Goal: Complete application form: Complete application form

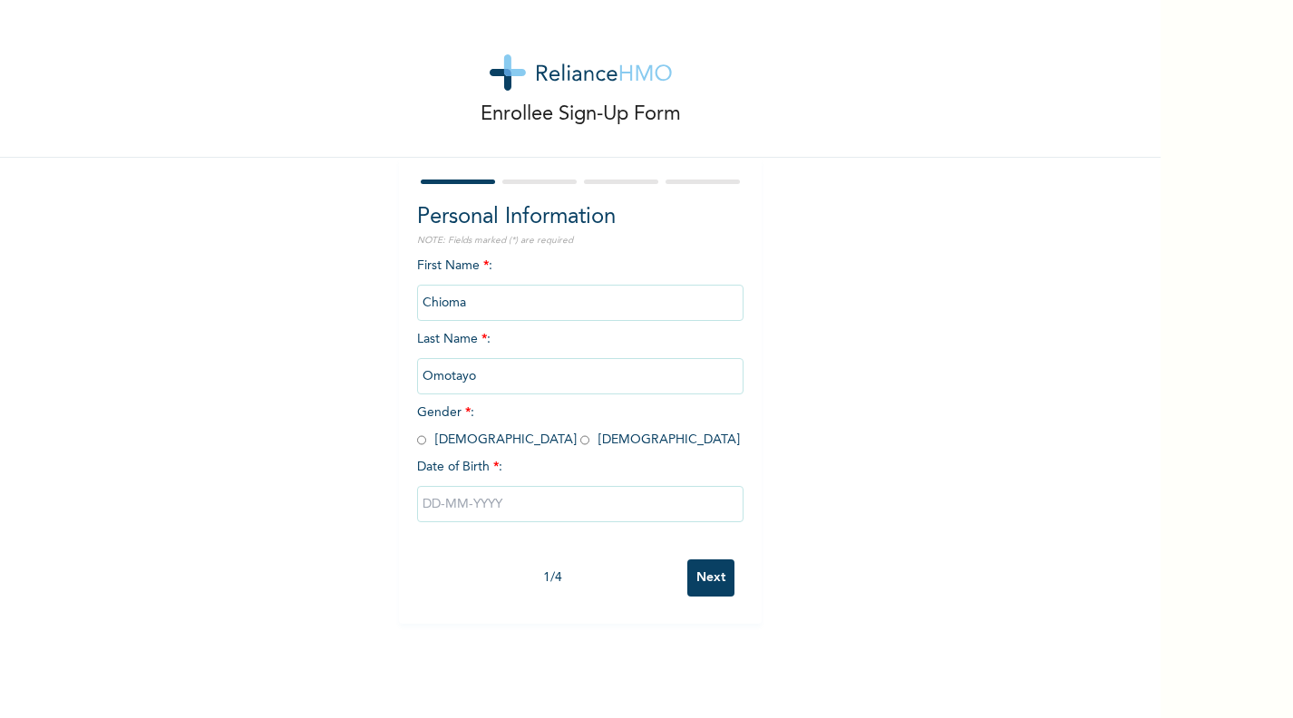
click at [580, 438] on input "radio" at bounding box center [584, 440] width 9 height 17
radio input "true"
click at [515, 504] on input "text" at bounding box center [580, 504] width 326 height 36
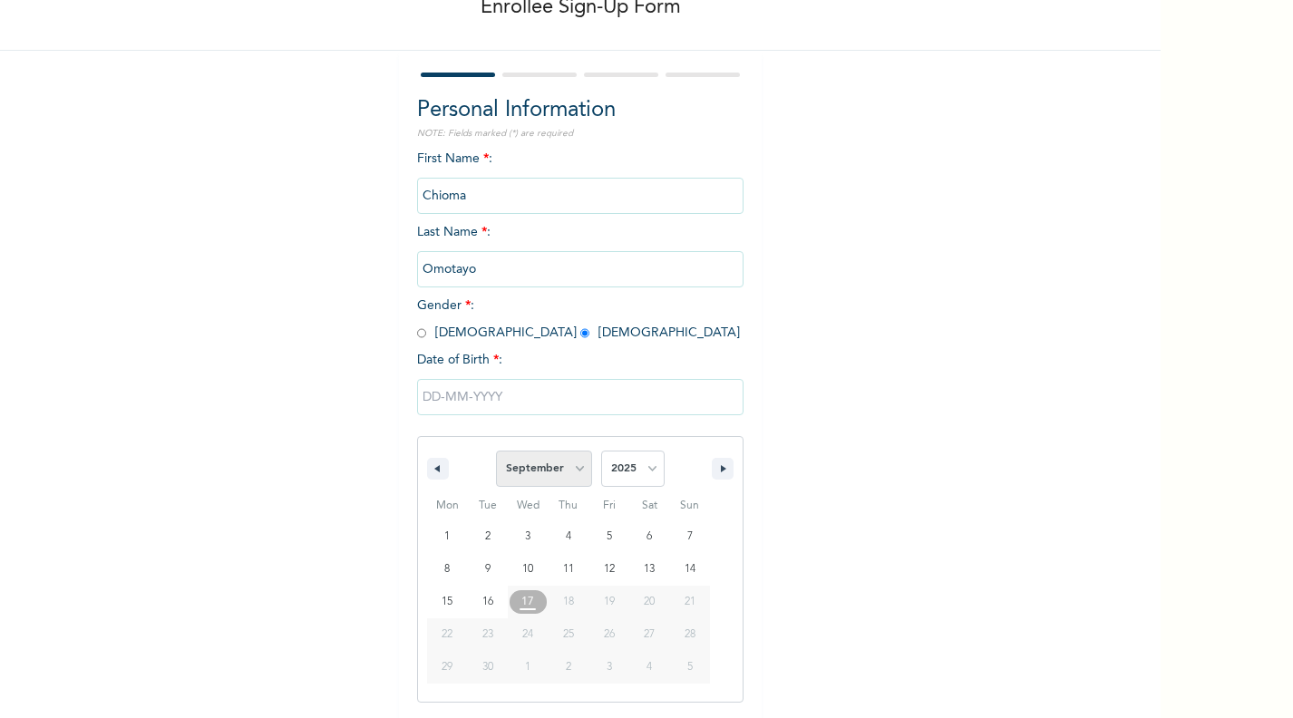
click at [573, 478] on select "January February March April May June July August September October November De…" at bounding box center [544, 469] width 96 height 36
select select "2"
click at [496, 452] on select "January February March April May June July August September October November De…" at bounding box center [544, 469] width 96 height 36
click at [637, 474] on select "2025 2024 2023 2022 2021 2020 2019 2018 2017 2016 2015 2014 2013 2012 2011 2010…" at bounding box center [632, 469] width 63 height 36
select select "1987"
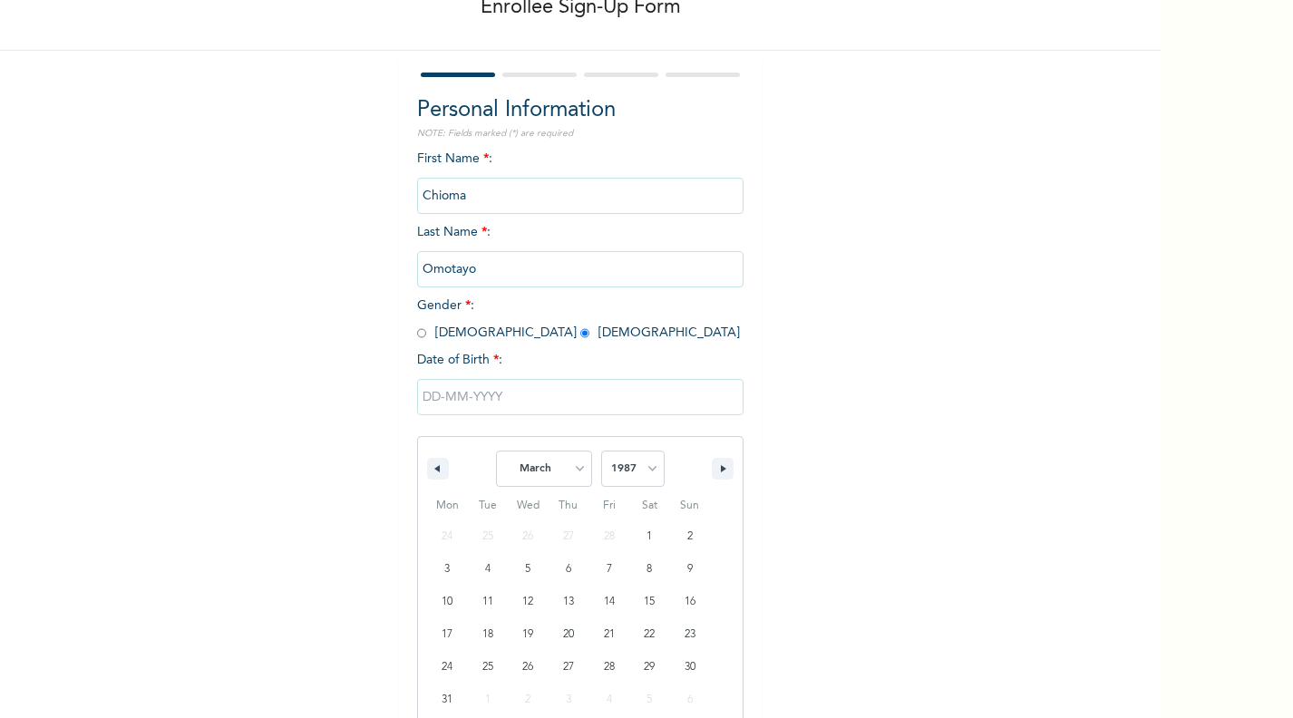
click at [601, 452] on select "2025 2024 2023 2022 2021 2020 2019 2018 2017 2016 2015 2014 2013 2012 2011 2010…" at bounding box center [632, 469] width 63 height 36
type input "[DATE]"
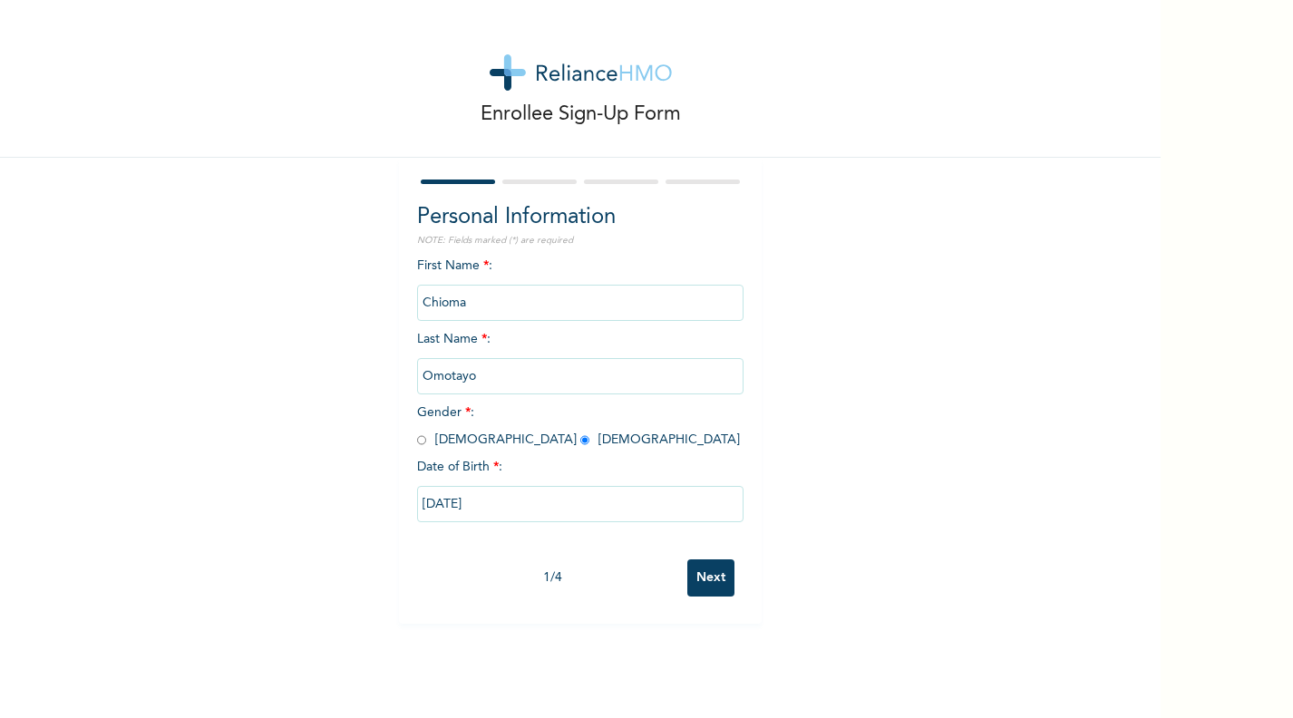
click at [693, 585] on input "Next" at bounding box center [710, 577] width 47 height 37
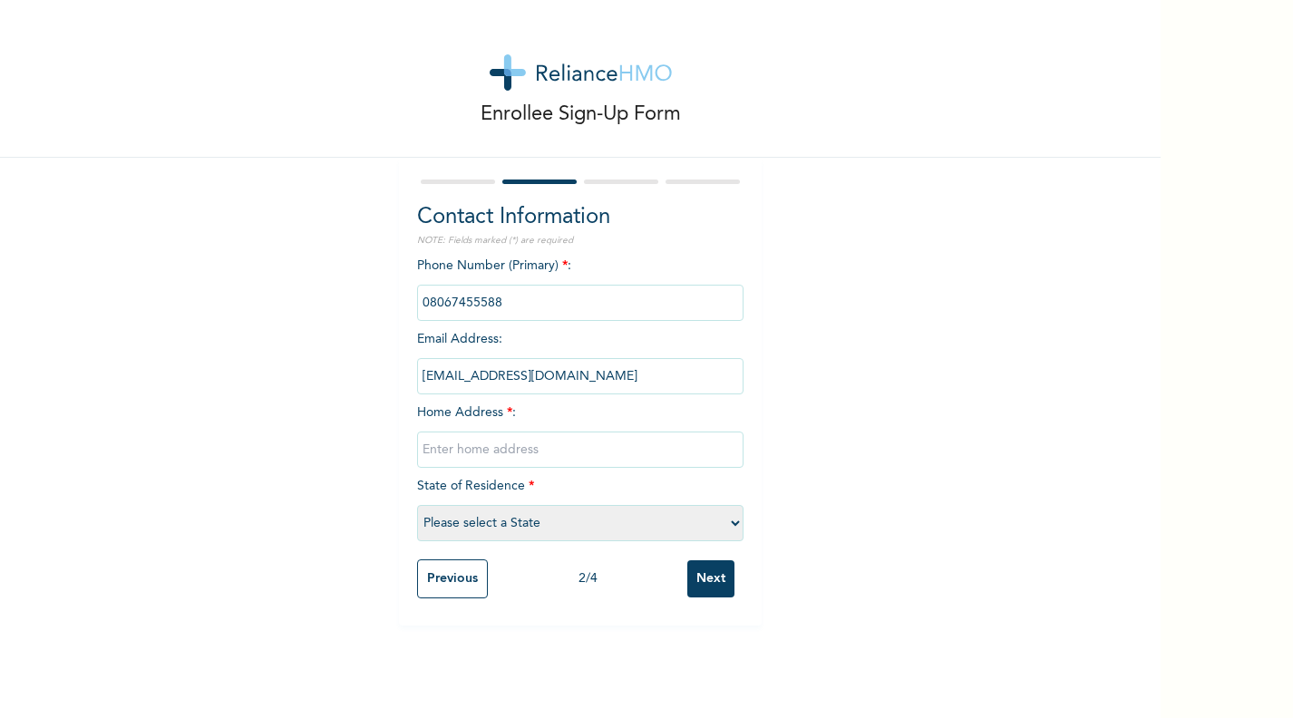
click at [517, 451] on input "text" at bounding box center [580, 450] width 326 height 36
type input "No 11 [PERSON_NAME]"
click at [588, 525] on select "Please select a State [PERSON_NAME] (FCT) [PERSON_NAME] Ibom [GEOGRAPHIC_DATA] …" at bounding box center [580, 523] width 326 height 36
click at [417, 506] on select "Please select a State [PERSON_NAME] (FCT) [PERSON_NAME] Ibom [GEOGRAPHIC_DATA] …" at bounding box center [580, 523] width 326 height 36
click at [573, 522] on select "Please select a State [PERSON_NAME] (FCT) [PERSON_NAME] Ibom [GEOGRAPHIC_DATA] …" at bounding box center [580, 523] width 326 height 36
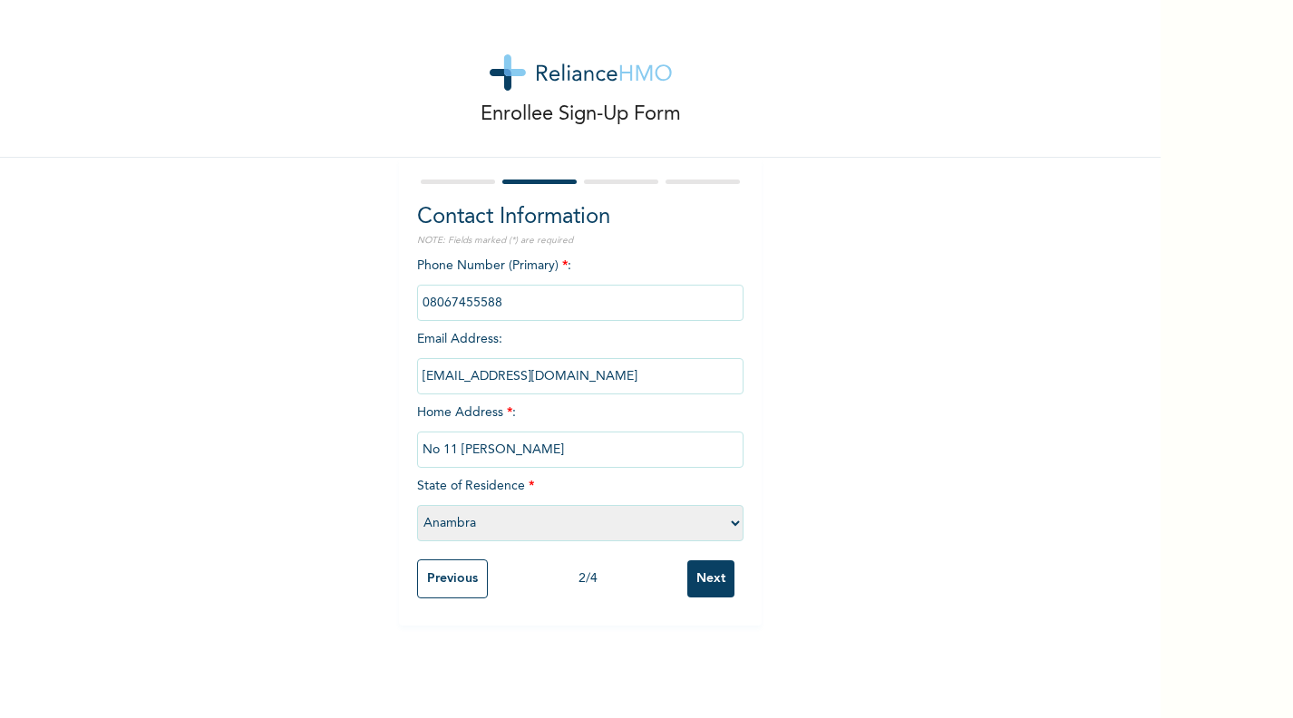
select select "15"
click at [417, 506] on select "Please select a State [PERSON_NAME] (FCT) [PERSON_NAME] Ibom [GEOGRAPHIC_DATA] …" at bounding box center [580, 523] width 326 height 36
click at [721, 581] on input "Next" at bounding box center [710, 578] width 47 height 37
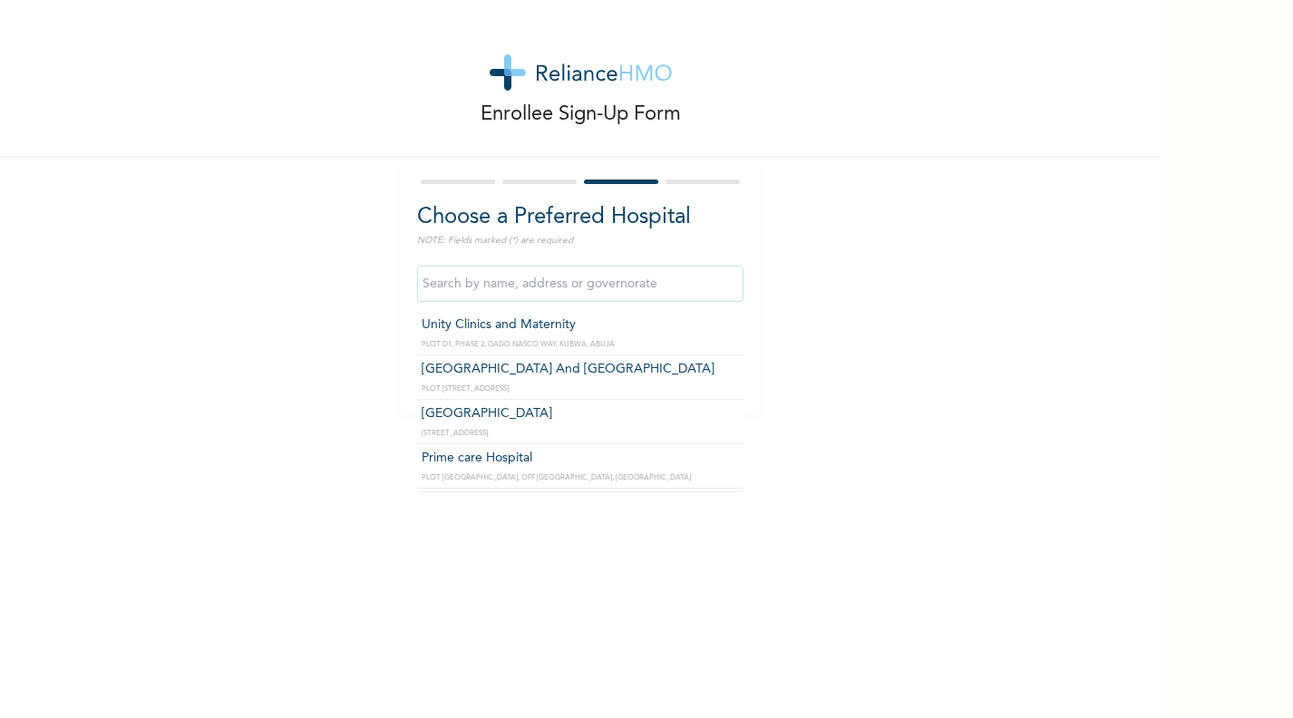
click at [528, 289] on input "text" at bounding box center [580, 284] width 326 height 36
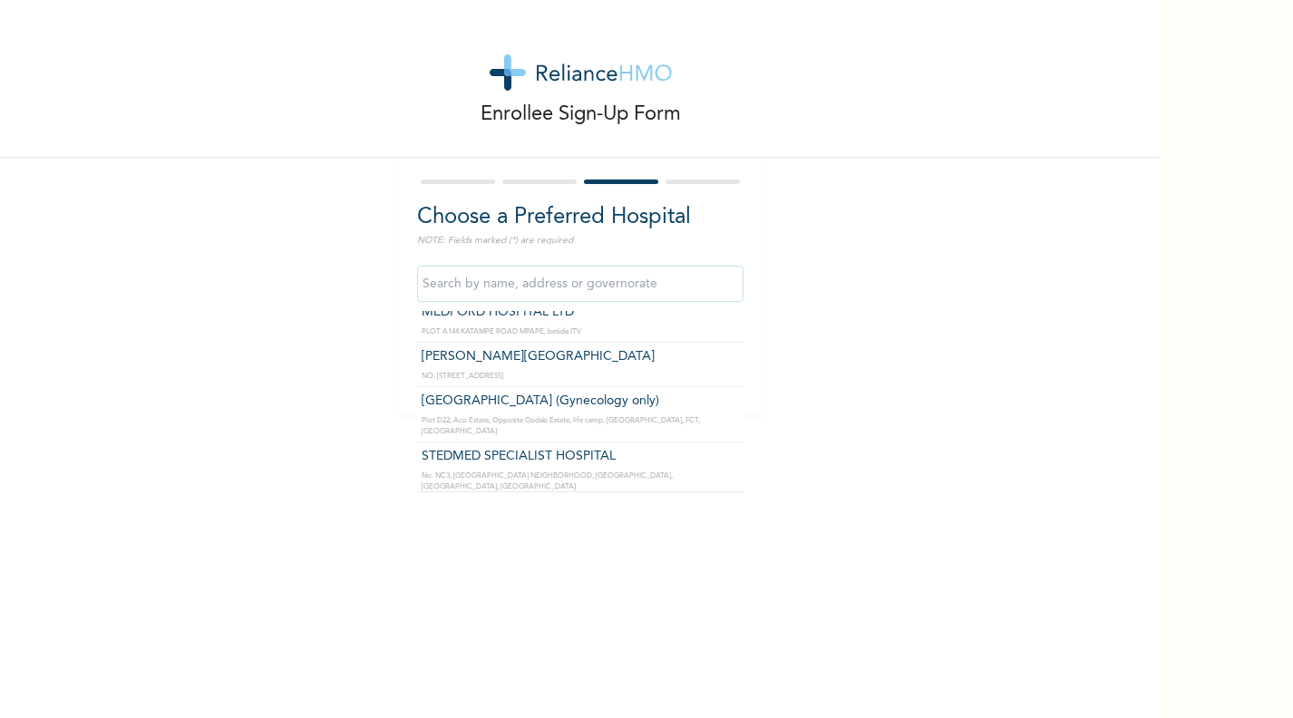
scroll to position [568, 0]
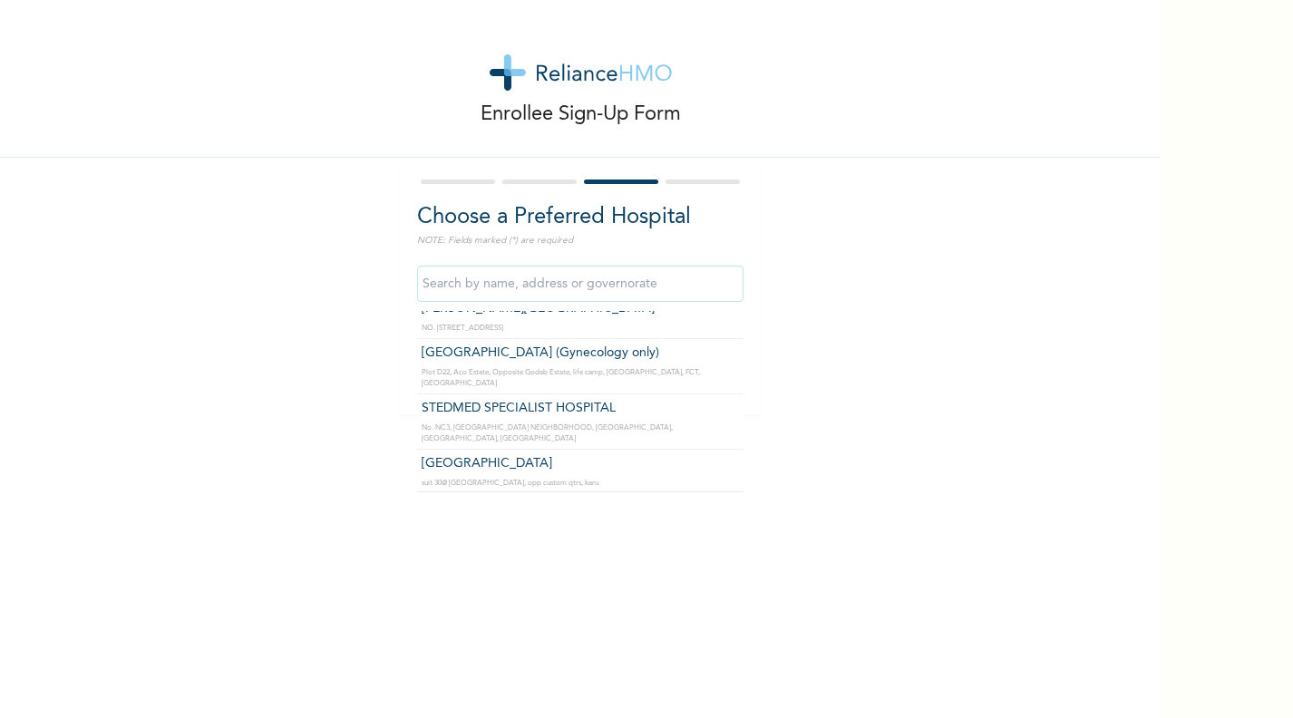
click at [461, 285] on input "text" at bounding box center [580, 284] width 326 height 36
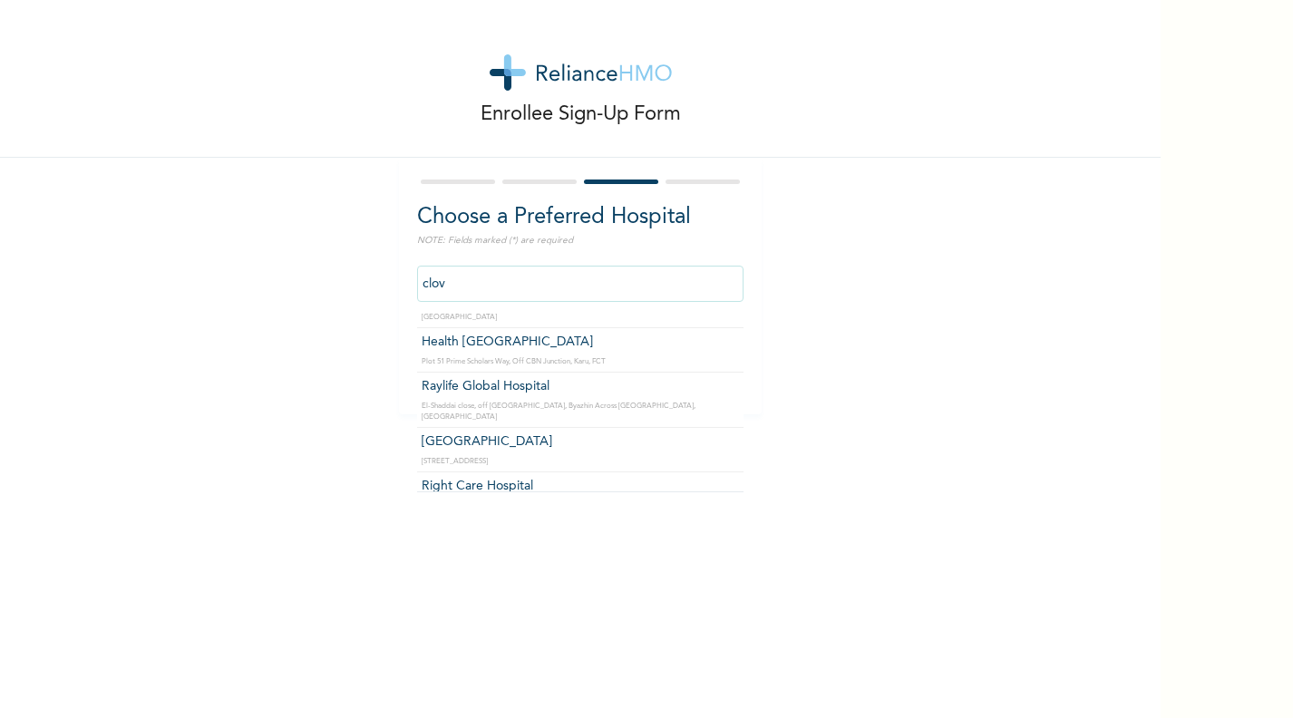
scroll to position [0, 0]
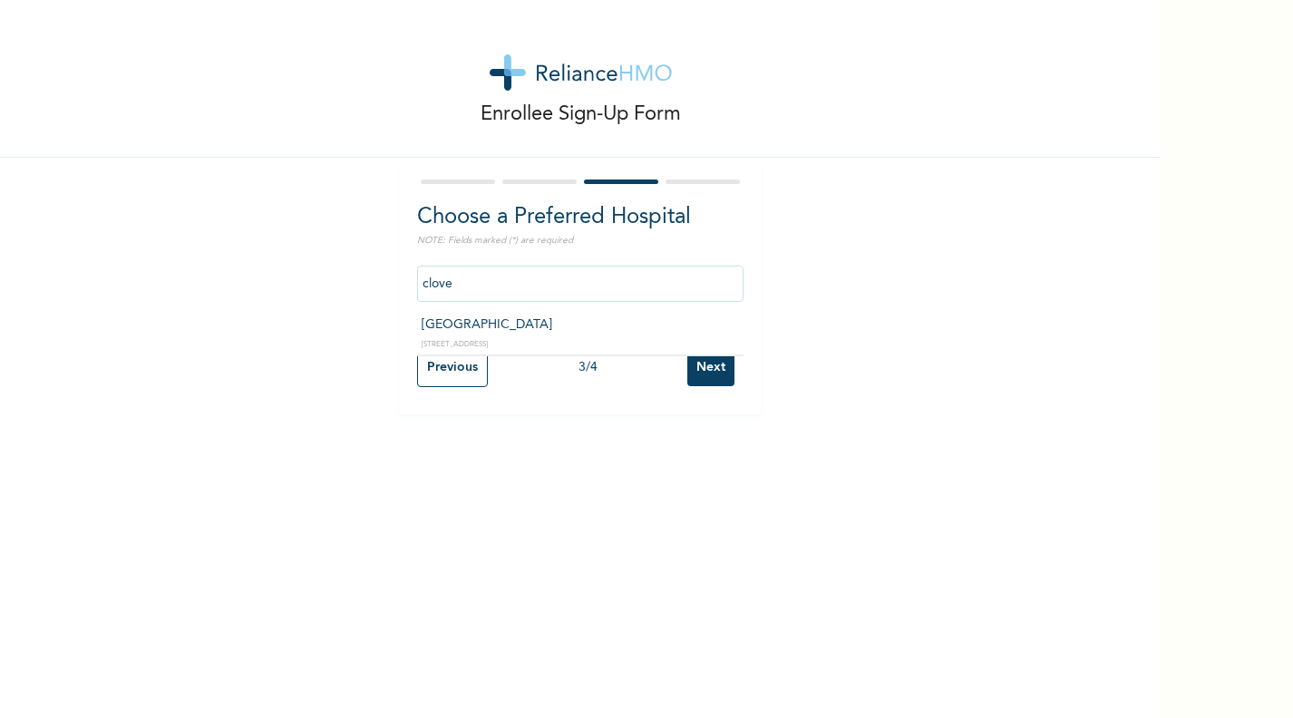
type input "[GEOGRAPHIC_DATA]"
click at [692, 367] on input "Next" at bounding box center [710, 367] width 47 height 37
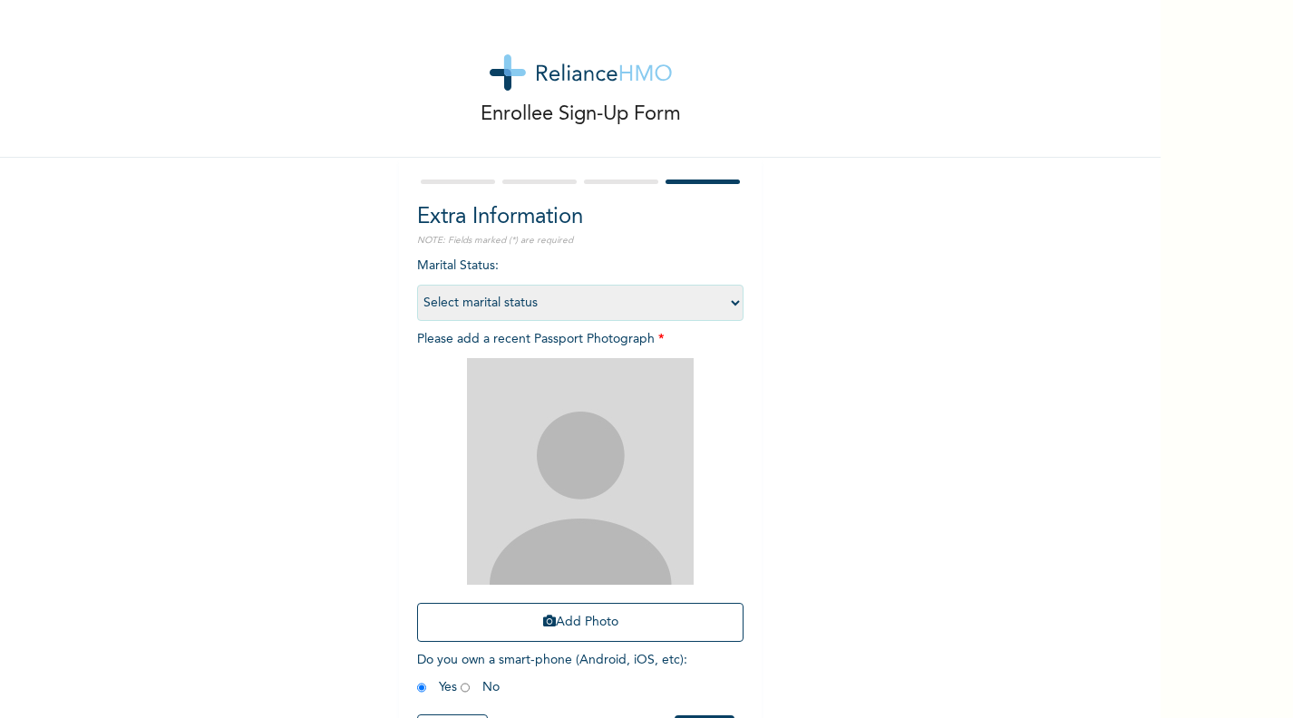
click at [680, 294] on select "Select marital status [DEMOGRAPHIC_DATA] Married [DEMOGRAPHIC_DATA] Widow/[DEMO…" at bounding box center [580, 303] width 326 height 36
select select "2"
click at [417, 285] on select "Select marital status [DEMOGRAPHIC_DATA] Married [DEMOGRAPHIC_DATA] Widow/[DEMO…" at bounding box center [580, 303] width 326 height 36
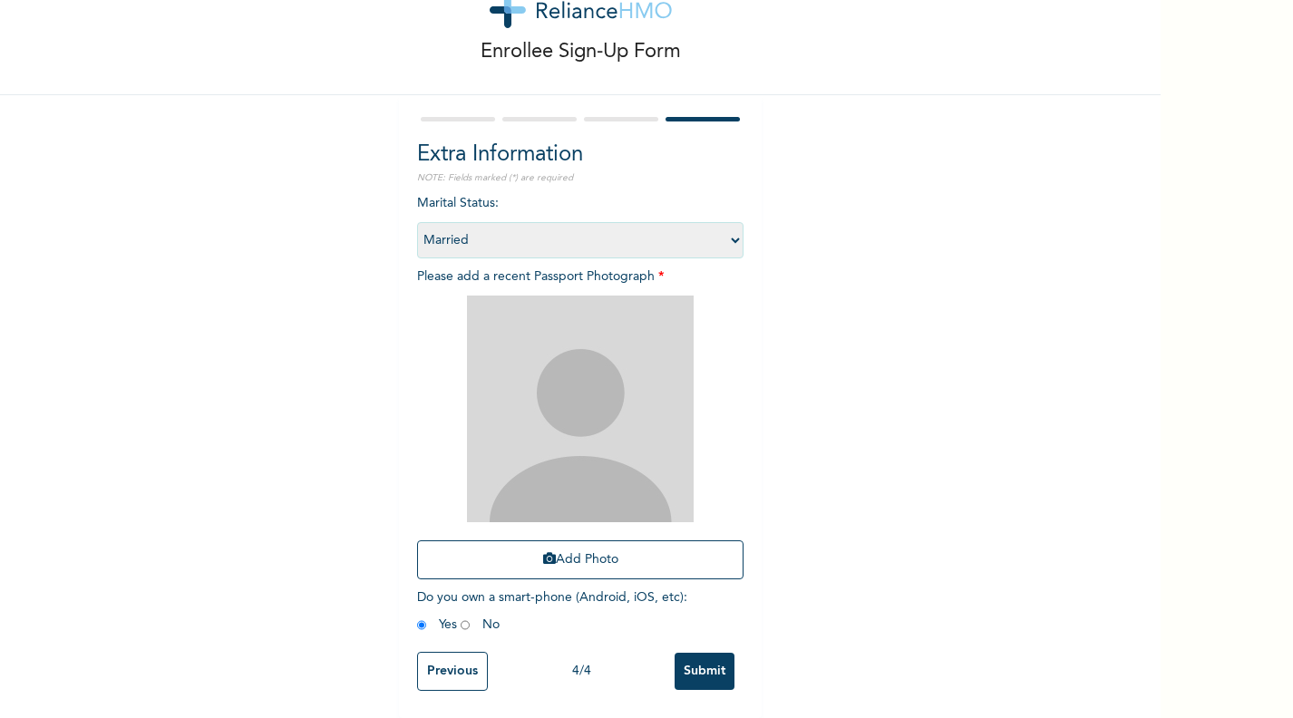
scroll to position [78, 0]
click at [565, 545] on button "Add Photo" at bounding box center [580, 559] width 326 height 39
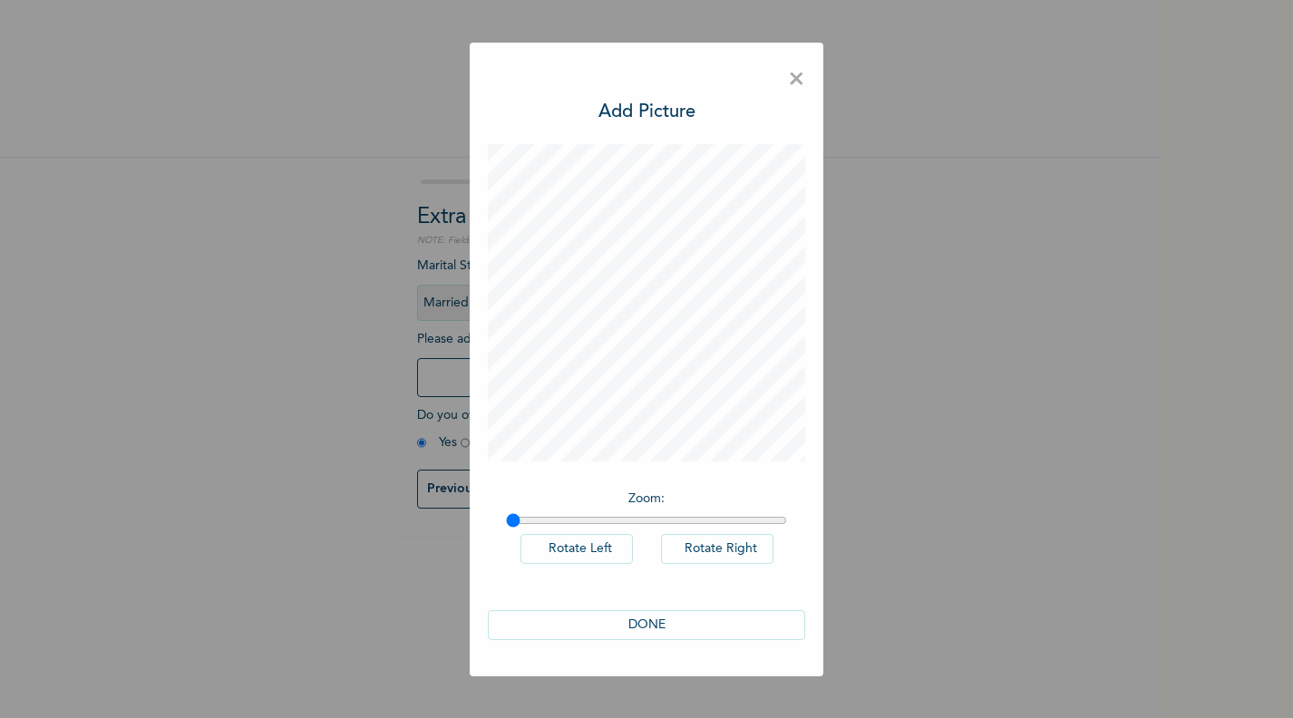
scroll to position [0, 0]
click at [659, 617] on button "DONE" at bounding box center [646, 625] width 317 height 30
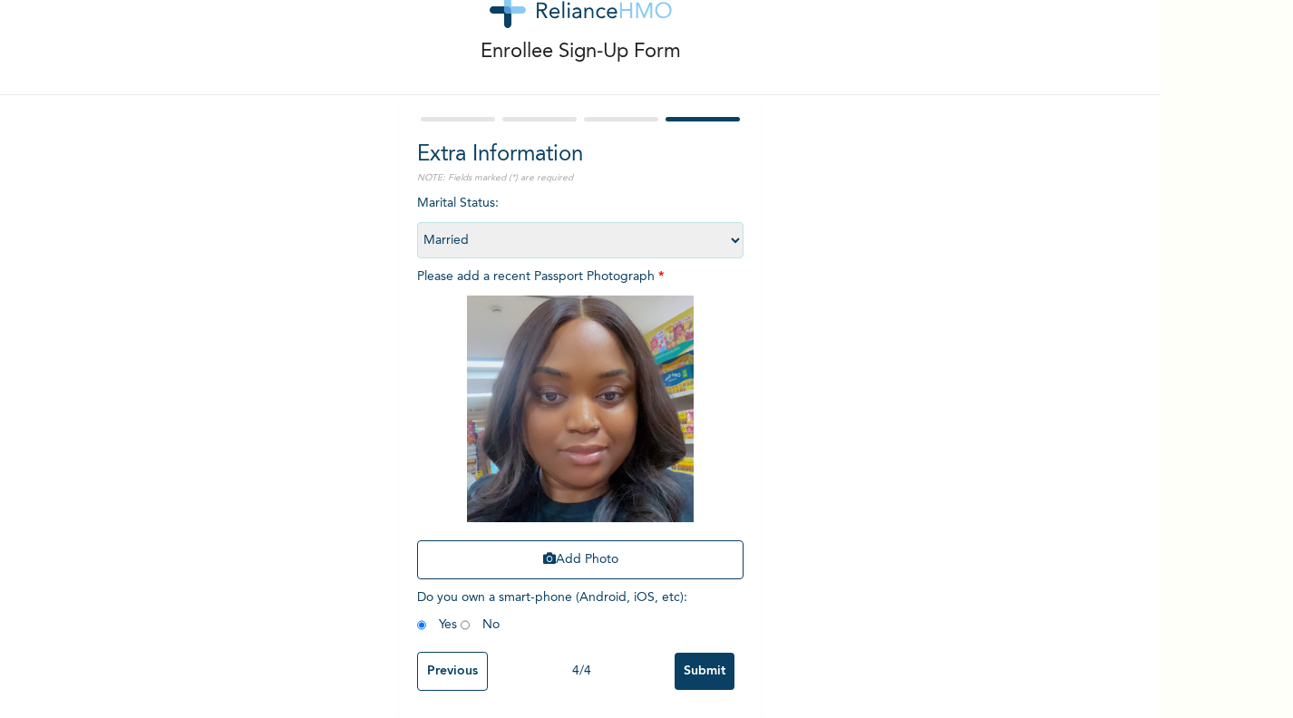
scroll to position [78, 0]
click at [709, 654] on input "Submit" at bounding box center [704, 671] width 60 height 37
